Goal: Transaction & Acquisition: Book appointment/travel/reservation

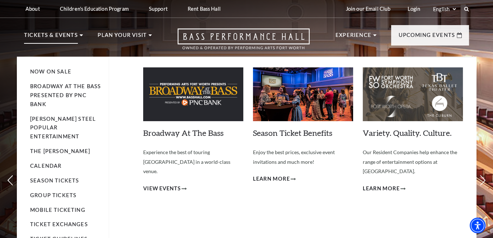
click at [37, 35] on p "Tickets & Events" at bounding box center [51, 37] width 54 height 13
click at [165, 184] on span "View Events" at bounding box center [162, 188] width 38 height 9
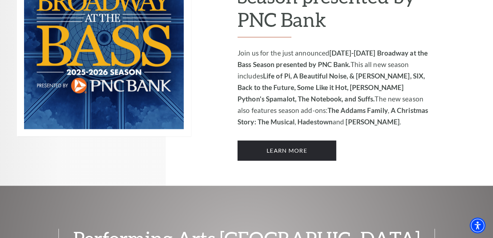
scroll to position [491, 0]
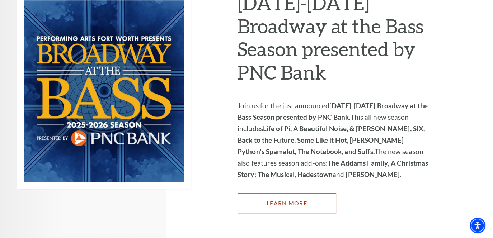
click at [268, 193] on link "Learn More" at bounding box center [286, 203] width 99 height 20
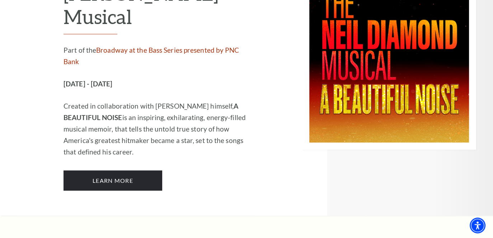
scroll to position [1721, 0]
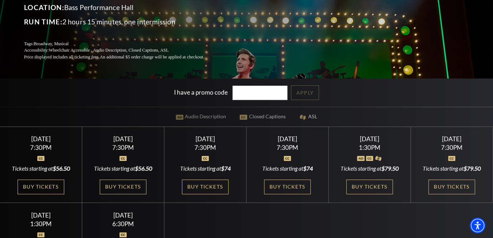
scroll to position [215, 0]
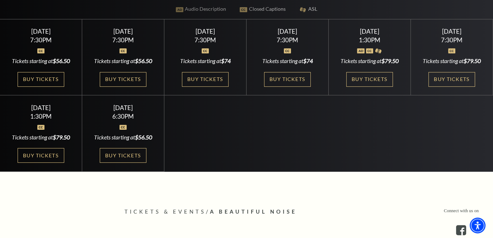
click at [112, 108] on div "Sunday November 2" at bounding box center [123, 108] width 65 height 8
click at [105, 148] on link "Buy Tickets" at bounding box center [123, 155] width 47 height 15
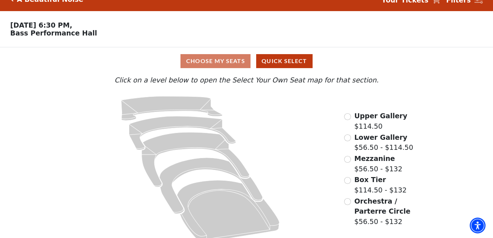
scroll to position [23, 0]
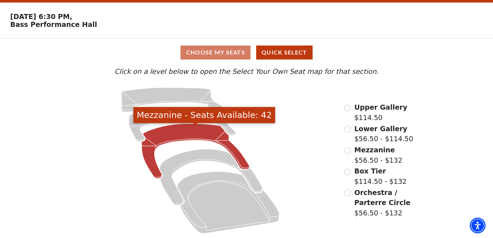
click at [181, 133] on icon "Mezzanine - Seats Available: 42" at bounding box center [196, 151] width 108 height 55
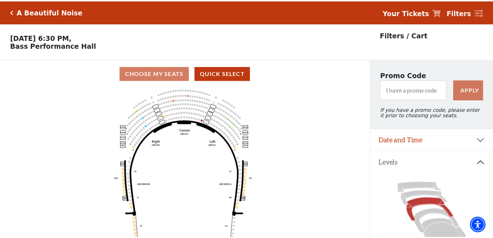
scroll to position [33, 0]
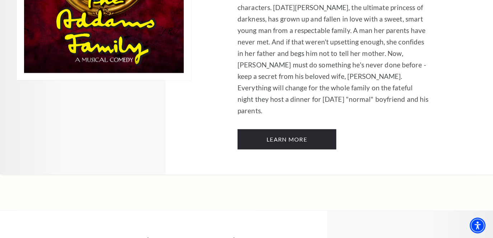
scroll to position [1398, 0]
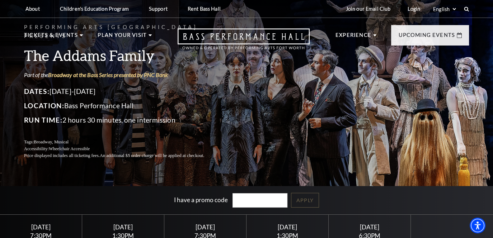
scroll to position [108, 0]
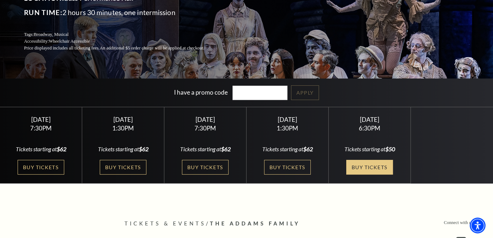
click at [348, 160] on link "Buy Tickets" at bounding box center [369, 167] width 47 height 15
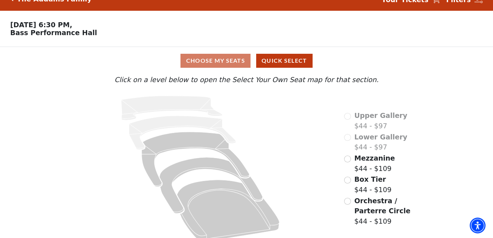
scroll to position [23, 0]
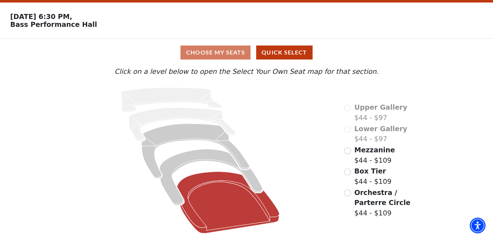
click at [238, 196] on icon at bounding box center [228, 203] width 102 height 62
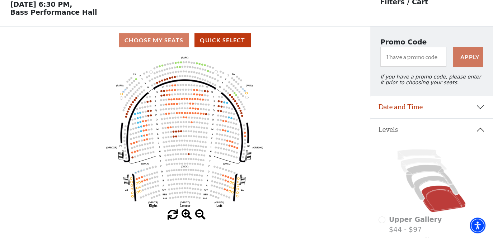
scroll to position [141, 0]
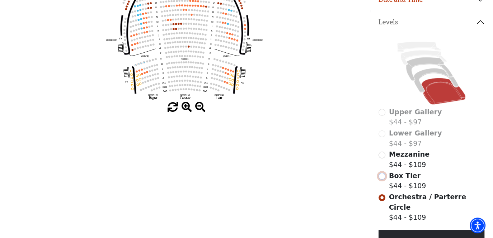
click at [383, 179] on input "Box Tier$44 - $109\a" at bounding box center [381, 176] width 7 height 7
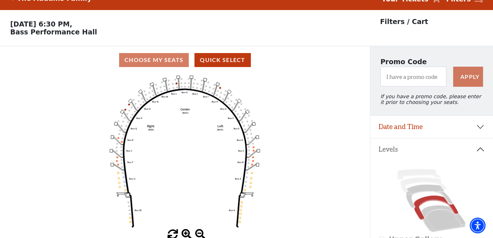
scroll to position [33, 0]
